Goal: Task Accomplishment & Management: Use online tool/utility

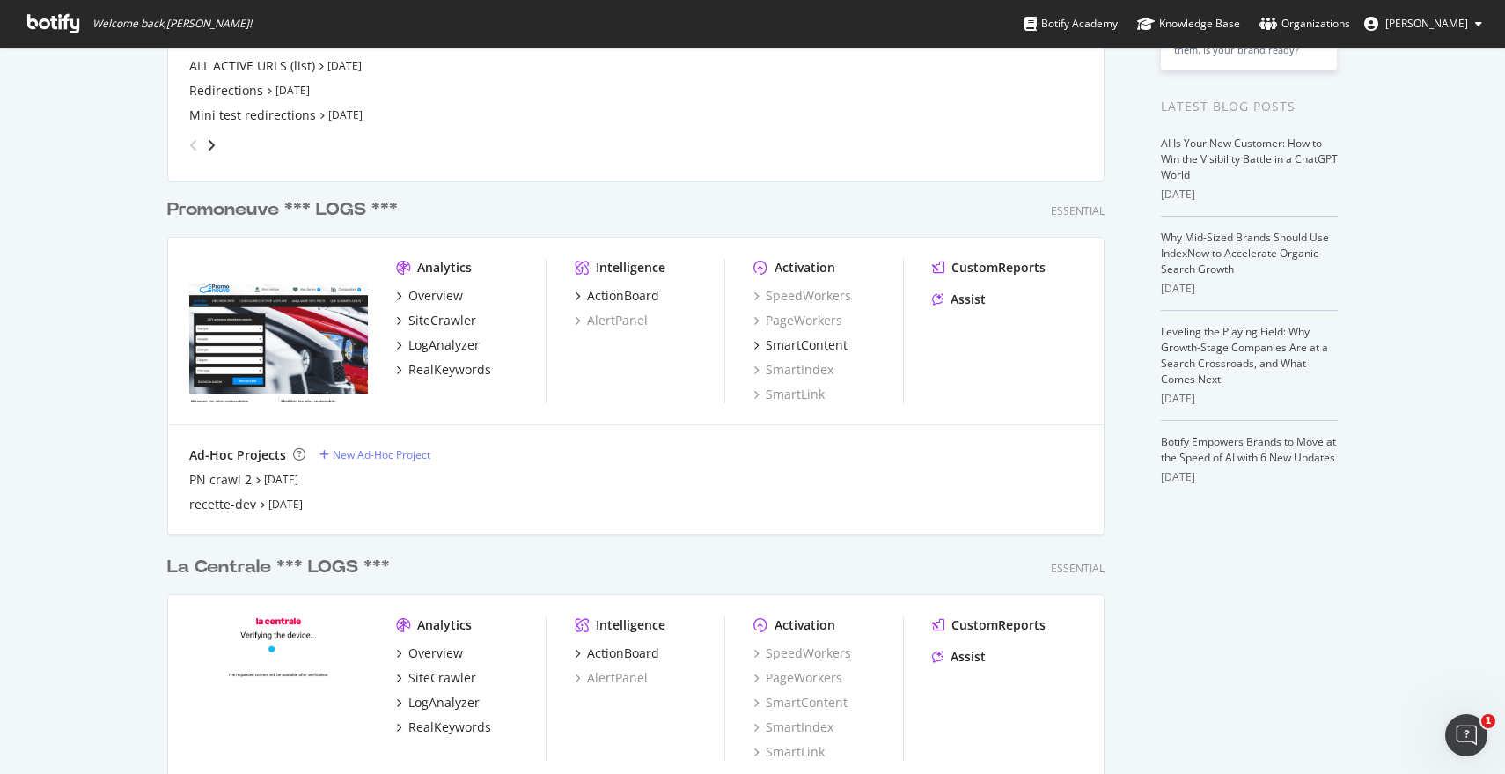
scroll to position [357, 0]
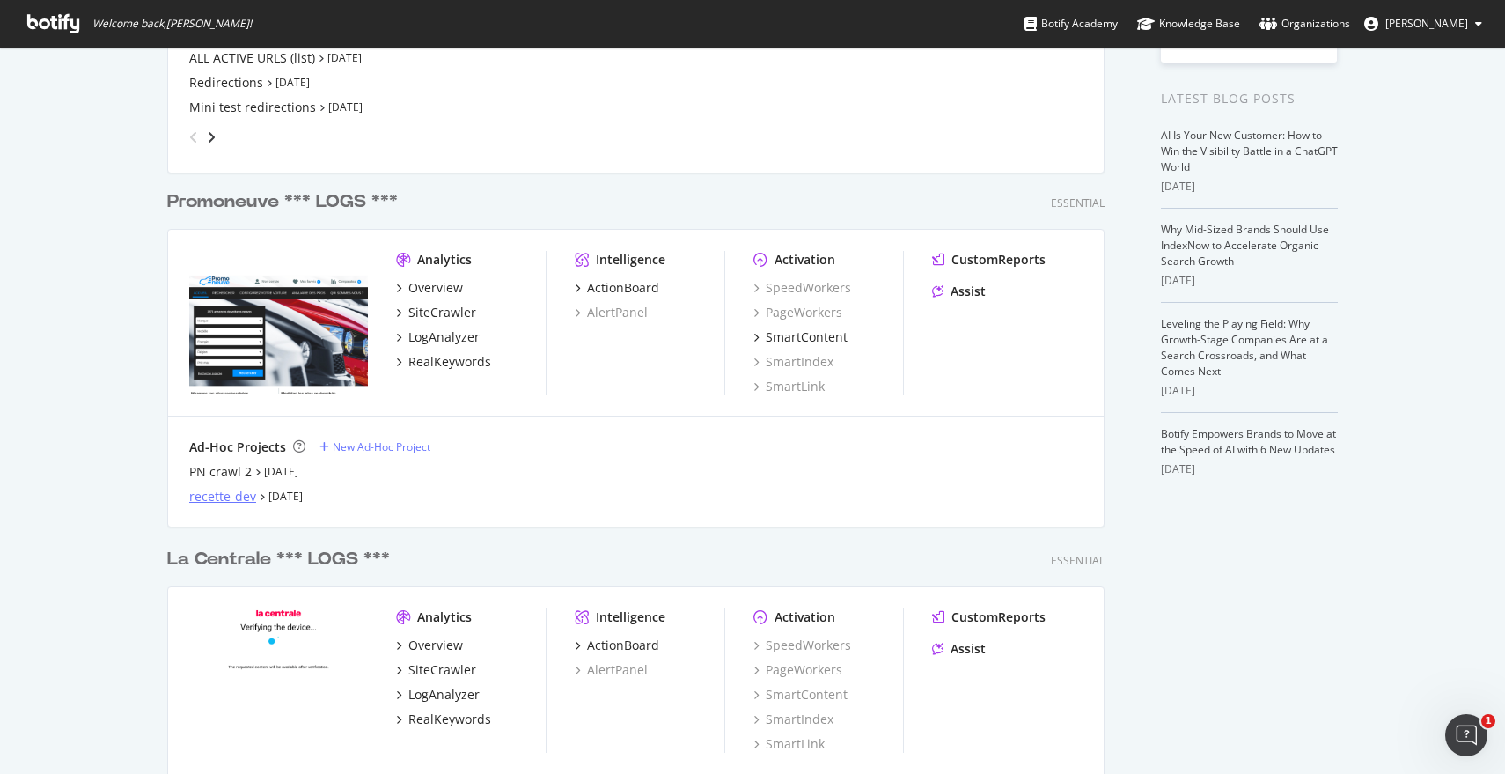
click at [215, 497] on div "recette-dev" at bounding box center [222, 497] width 67 height 18
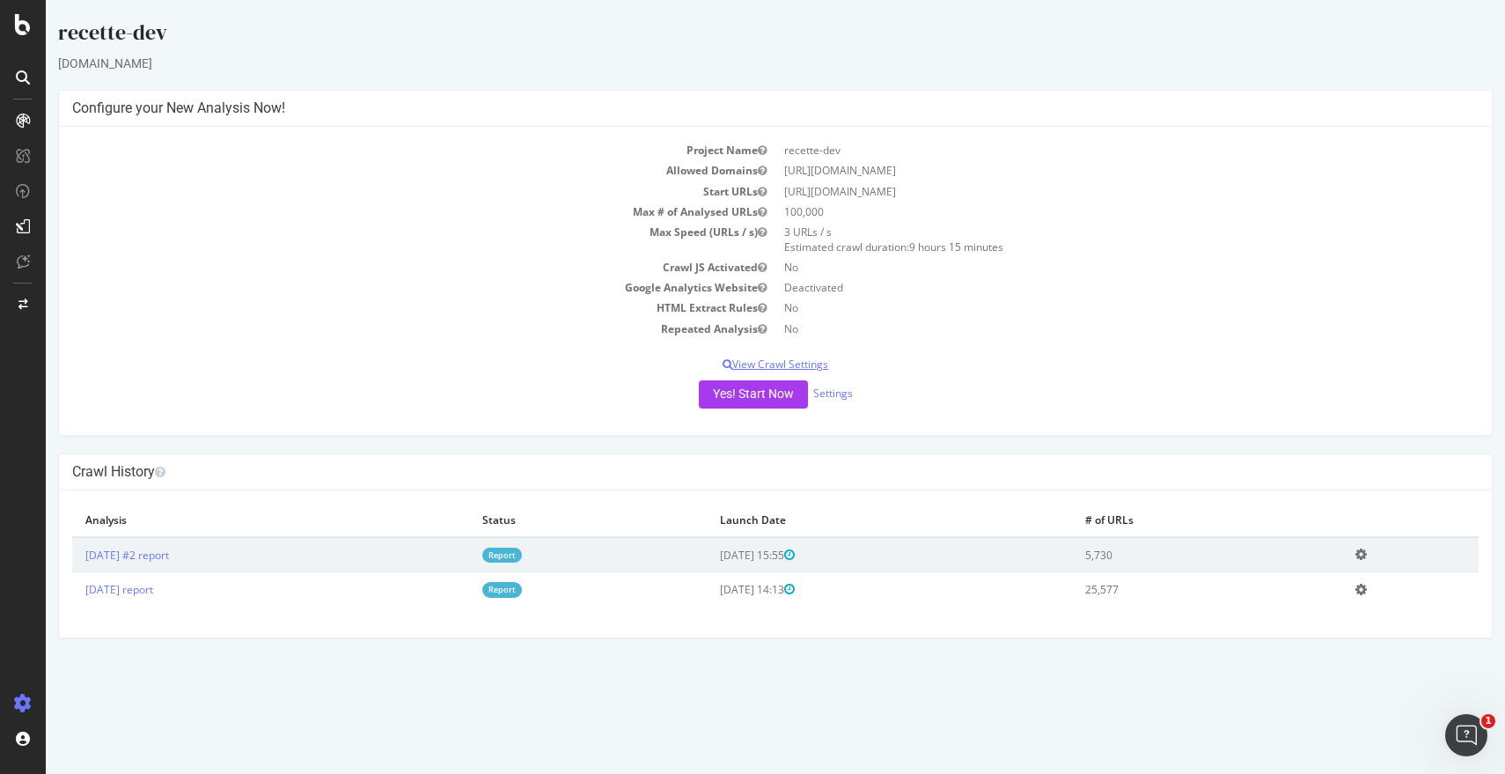
click at [801, 364] on p "View Crawl Settings" at bounding box center [775, 364] width 1407 height 15
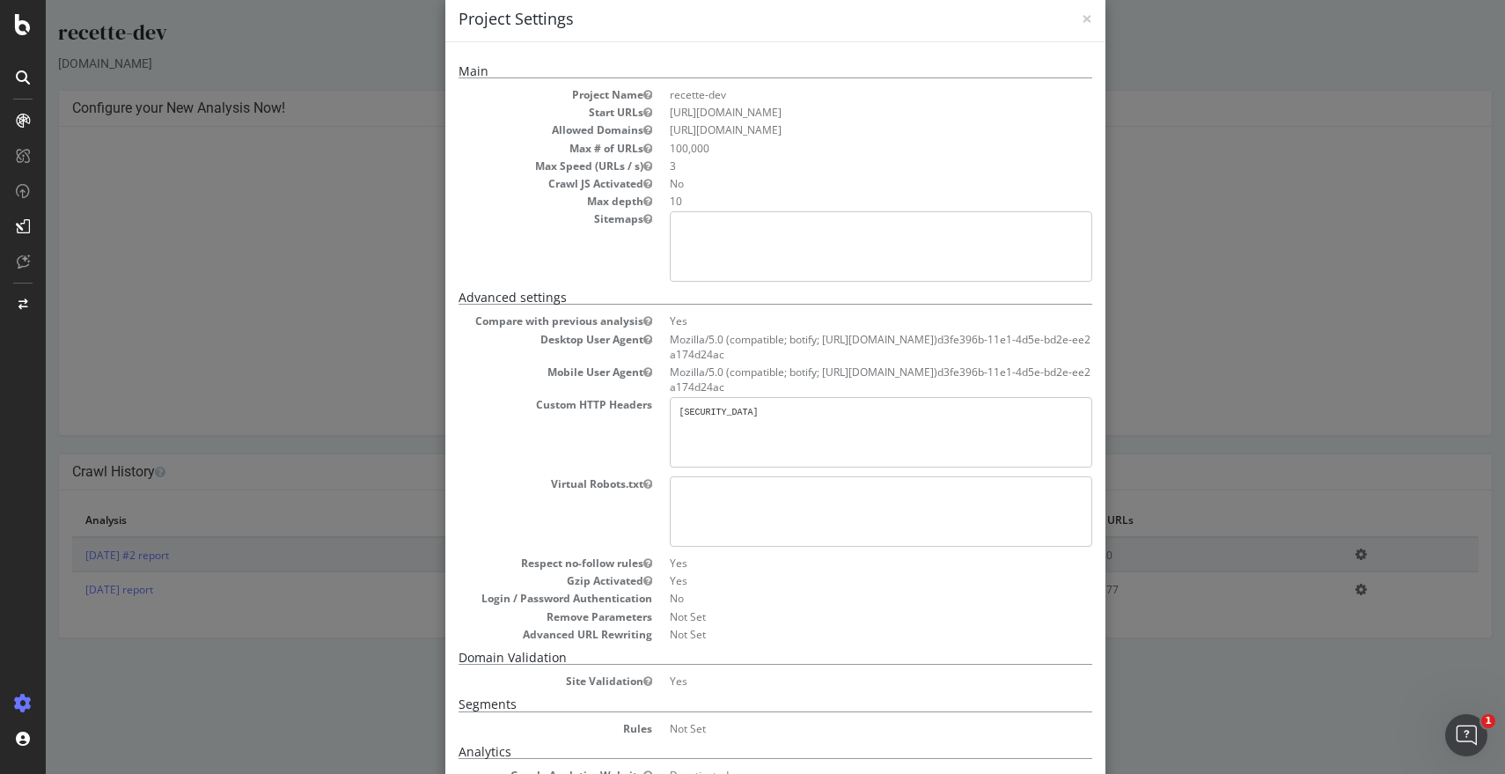
scroll to position [32, 0]
click at [802, 412] on pre "[SECURITY_DATA]" at bounding box center [881, 429] width 423 height 70
copy pre "[SECURITY_DATA]"
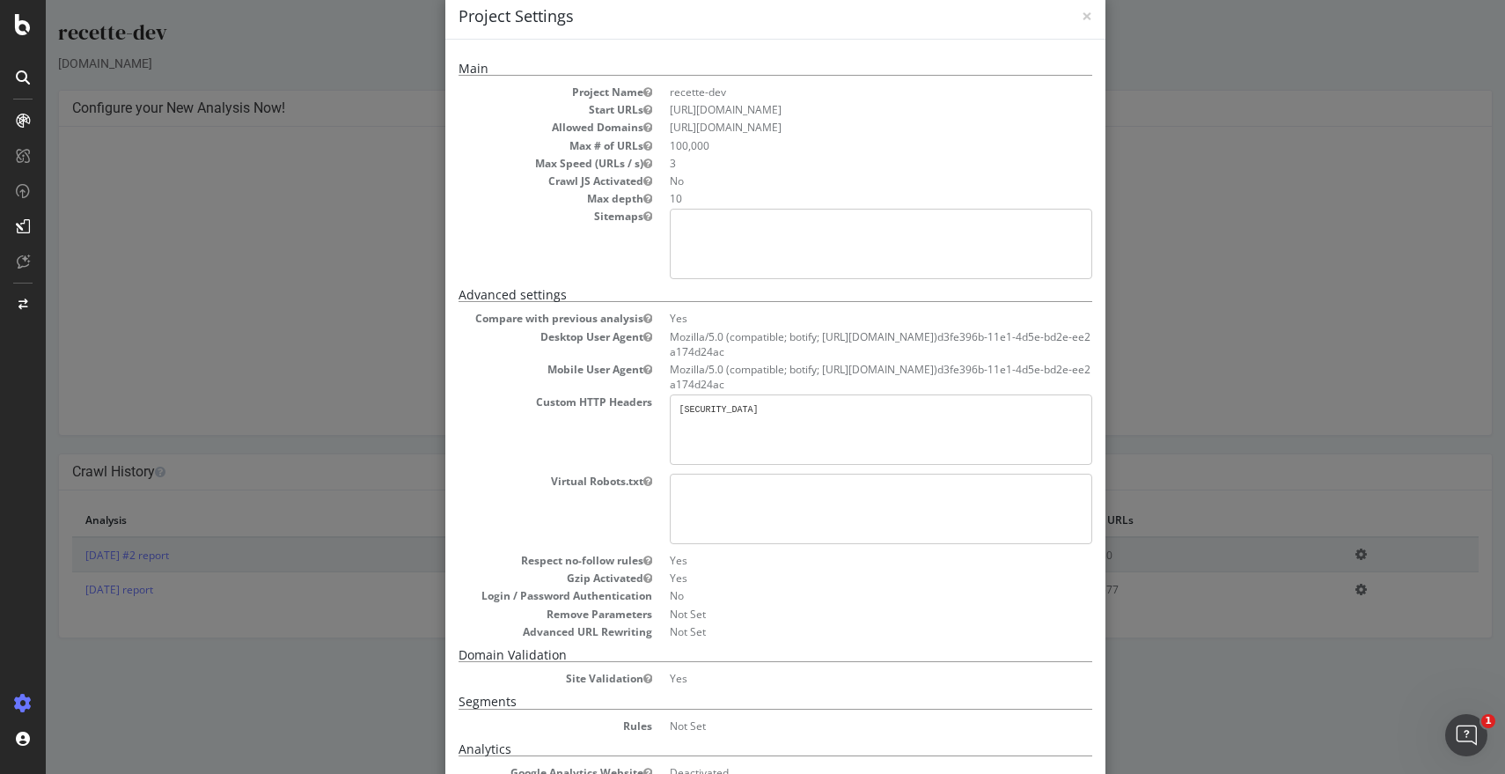
click at [763, 130] on li "[URL][DOMAIN_NAME]" at bounding box center [881, 127] width 423 height 15
copy li "[URL][DOMAIN_NAME]"
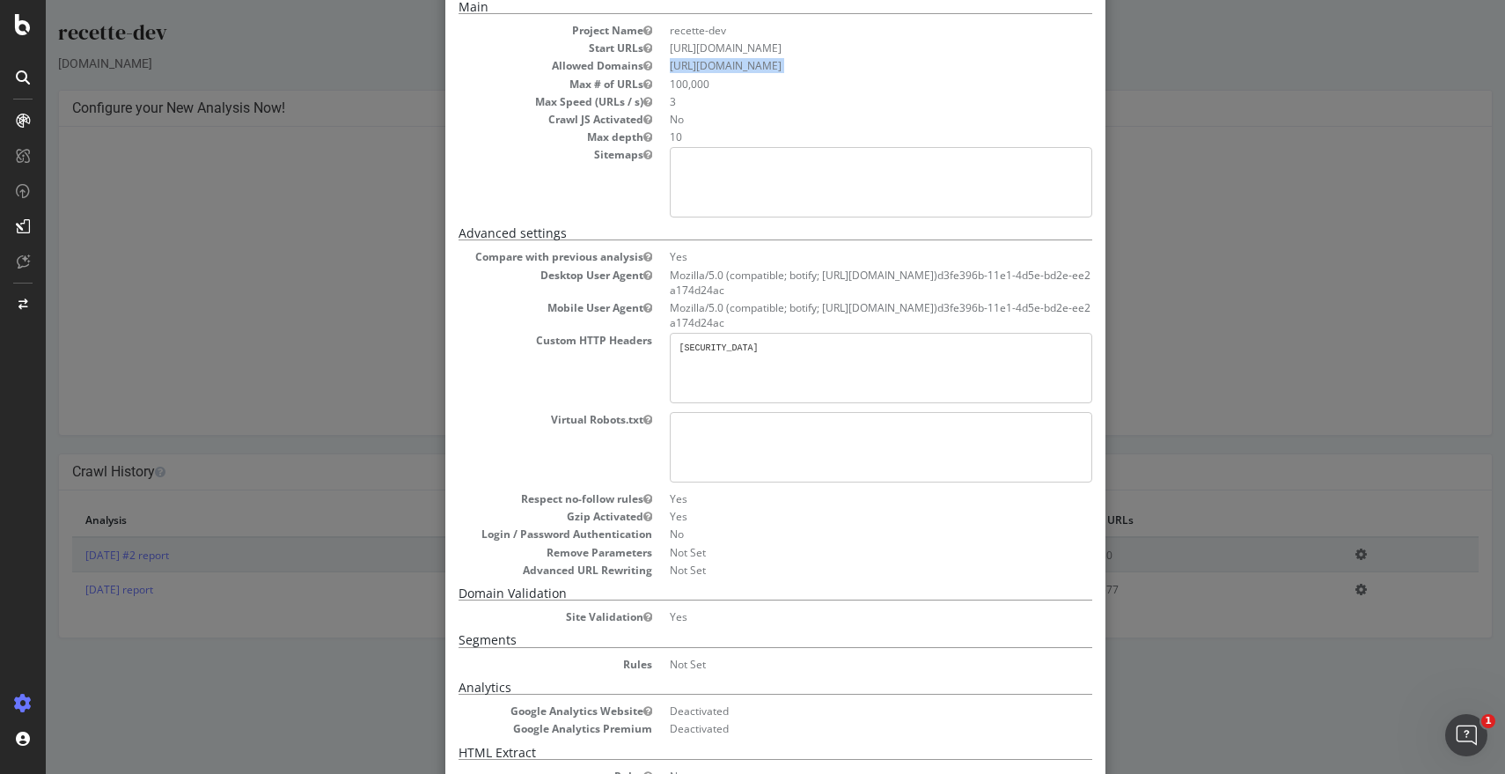
scroll to position [97, 0]
click at [777, 342] on pre "[SECURITY_DATA]" at bounding box center [881, 364] width 423 height 70
copy pre "[SECURITY_DATA]"
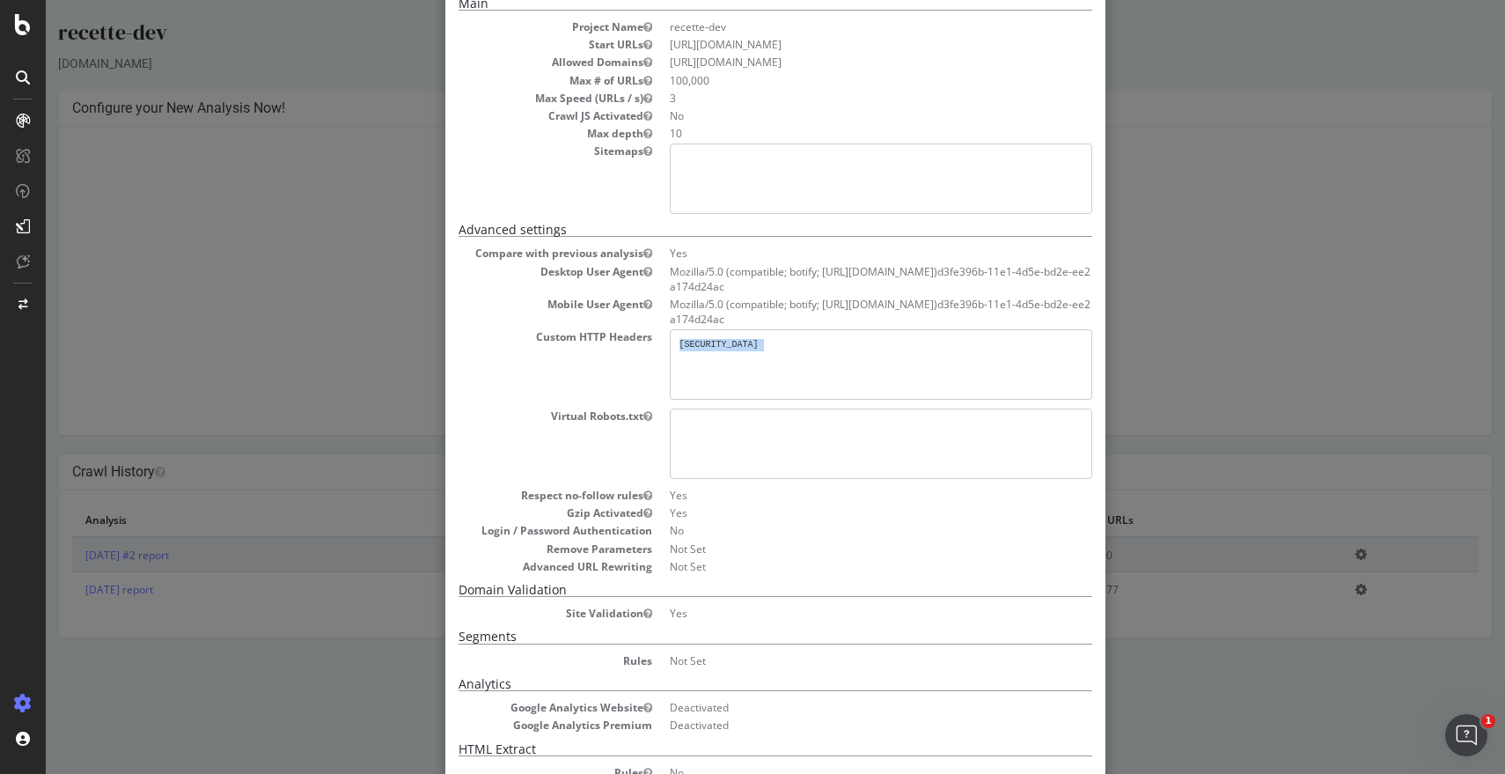
click at [712, 339] on pre "[SECURITY_DATA]" at bounding box center [881, 364] width 423 height 70
click at [715, 344] on pre "[SECURITY_DATA]" at bounding box center [881, 364] width 423 height 70
click at [954, 341] on pre "[SECURITY_DATA]" at bounding box center [881, 364] width 423 height 70
drag, startPoint x: 971, startPoint y: 344, endPoint x: 710, endPoint y: 342, distance: 261.5
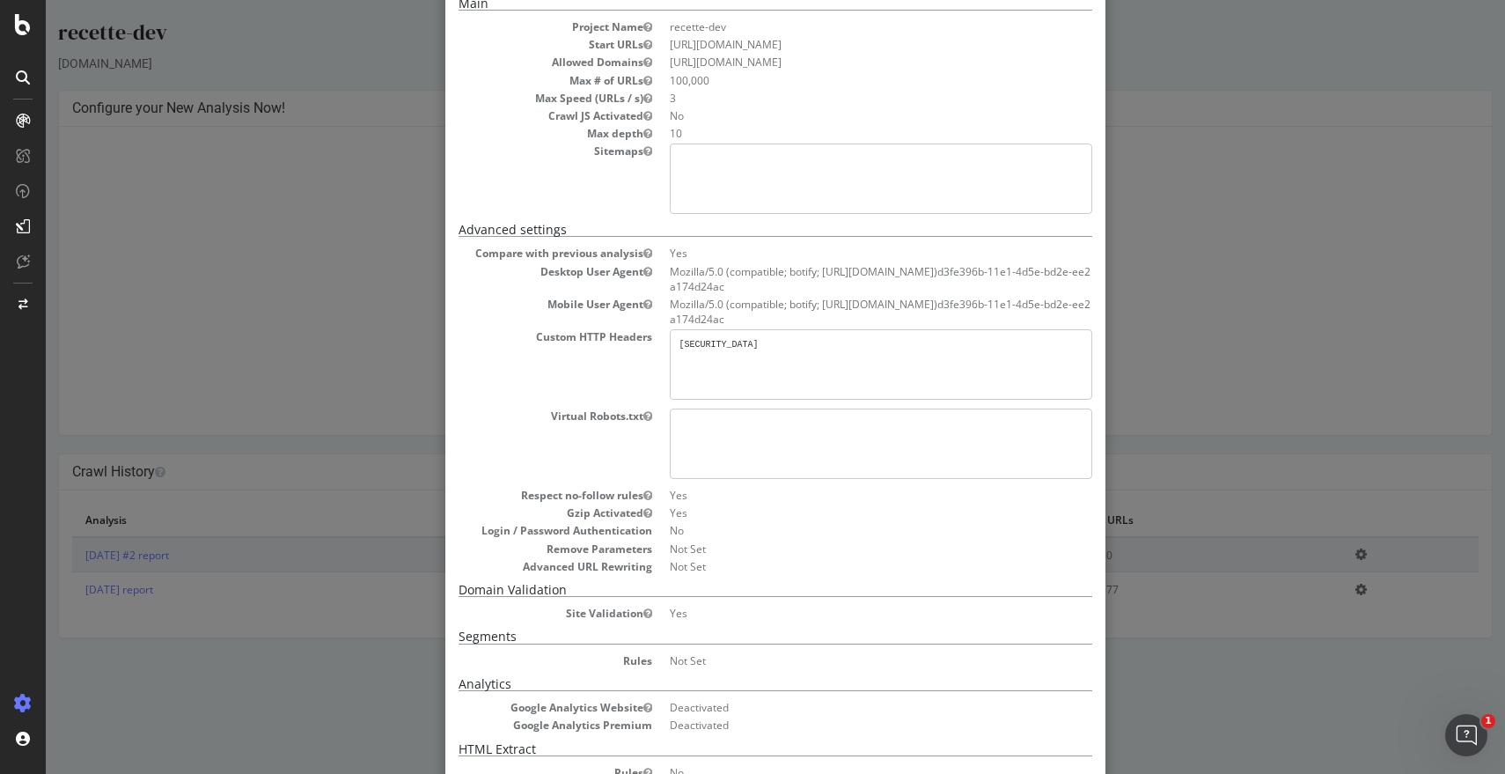
click at [710, 342] on pre "[SECURITY_DATA]" at bounding box center [881, 364] width 423 height 70
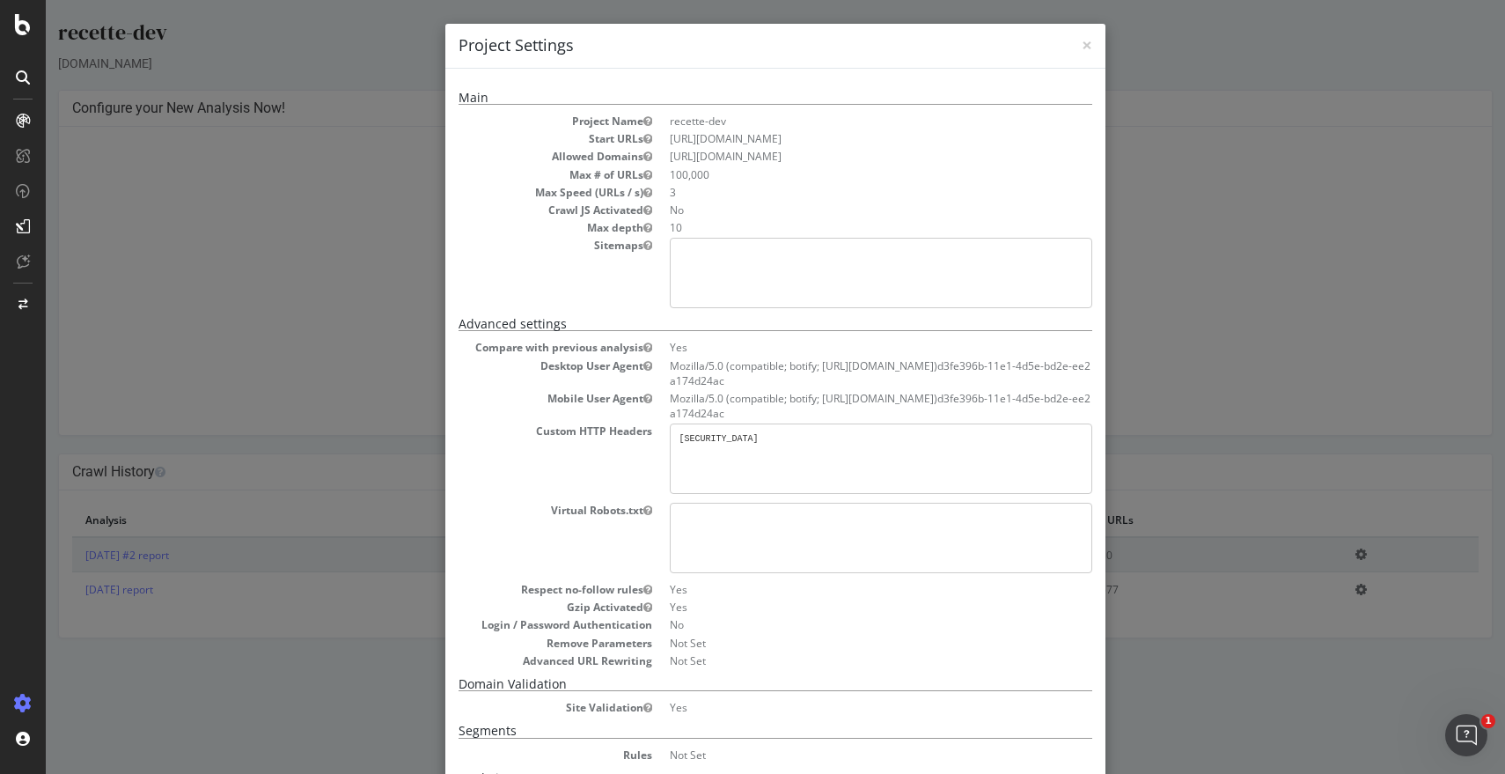
scroll to position [0, 0]
